Goal: Contribute content

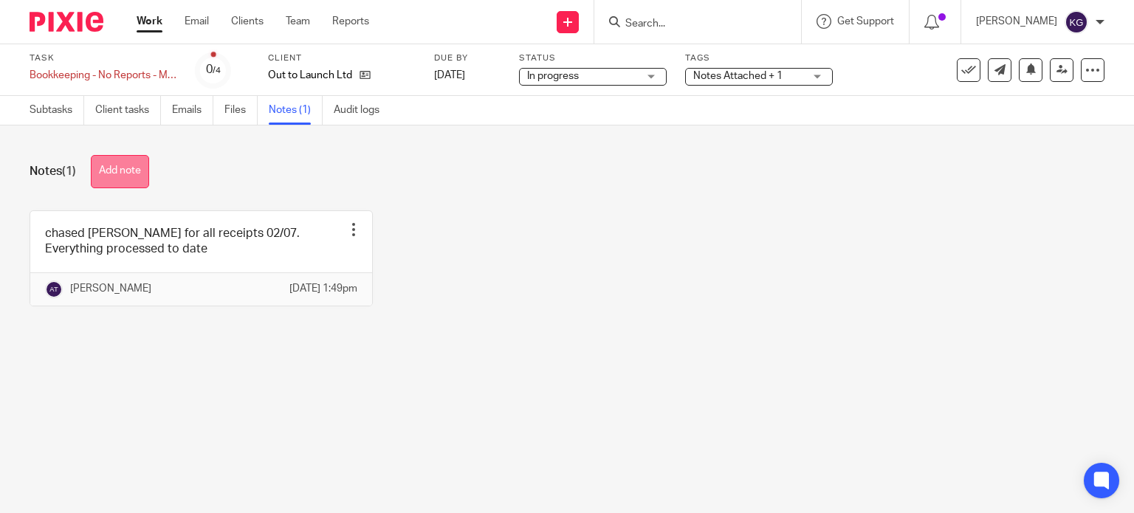
click at [128, 174] on button "Add note" at bounding box center [120, 171] width 58 height 33
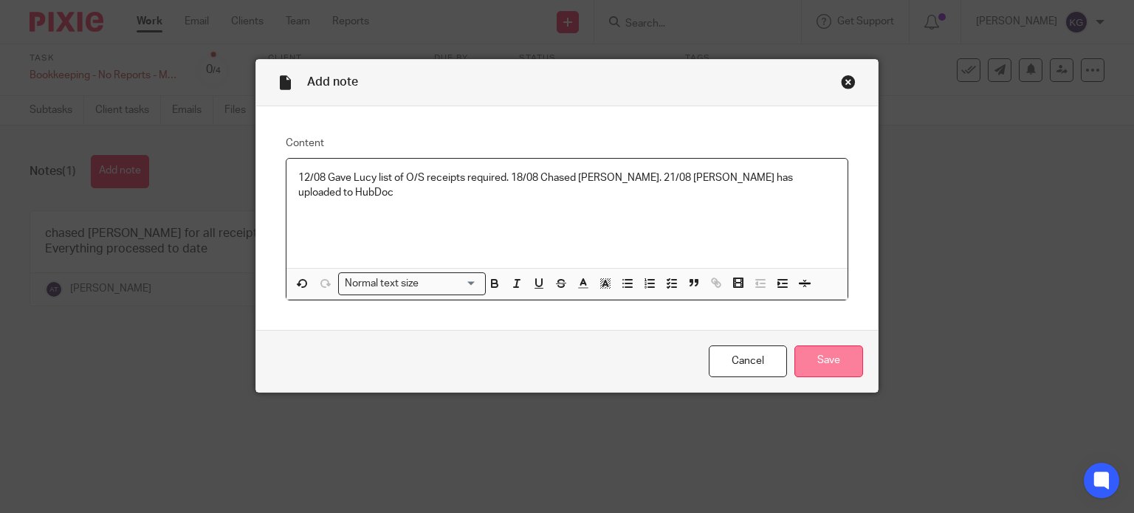
click at [838, 366] on input "Save" at bounding box center [828, 361] width 69 height 32
